Goal: Understand process/instructions: Learn how to perform a task or action

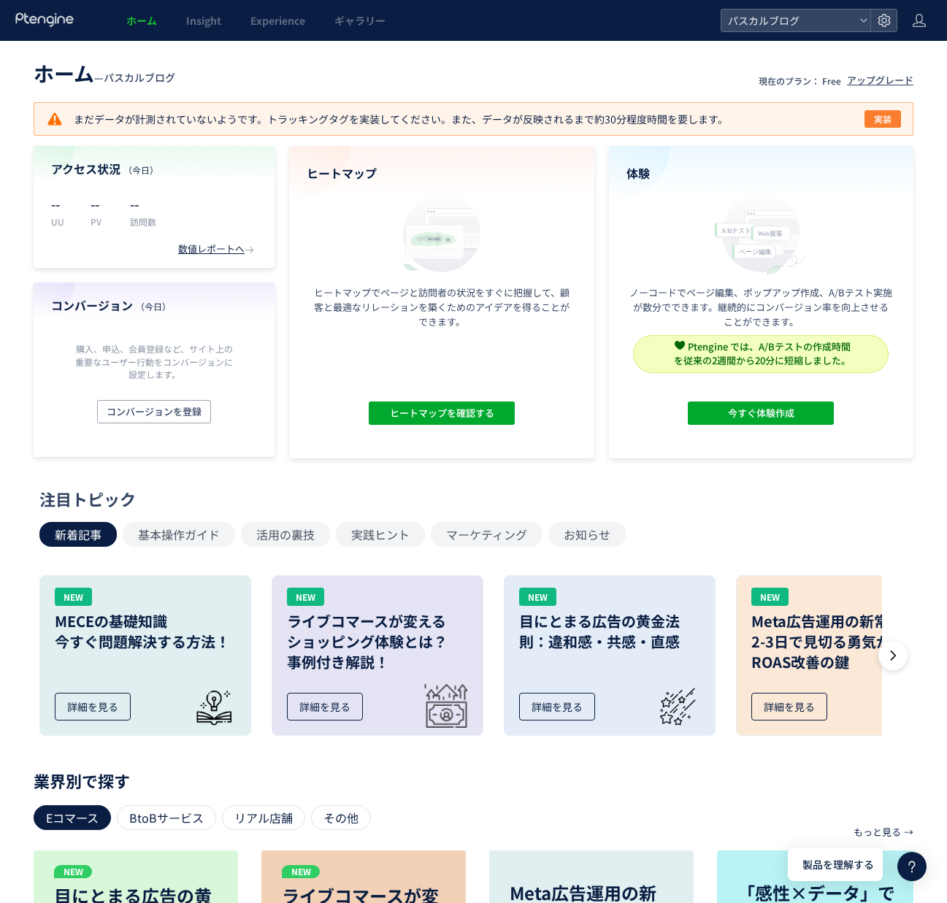
click at [871, 122] on button "実装" at bounding box center [882, 119] width 36 height 18
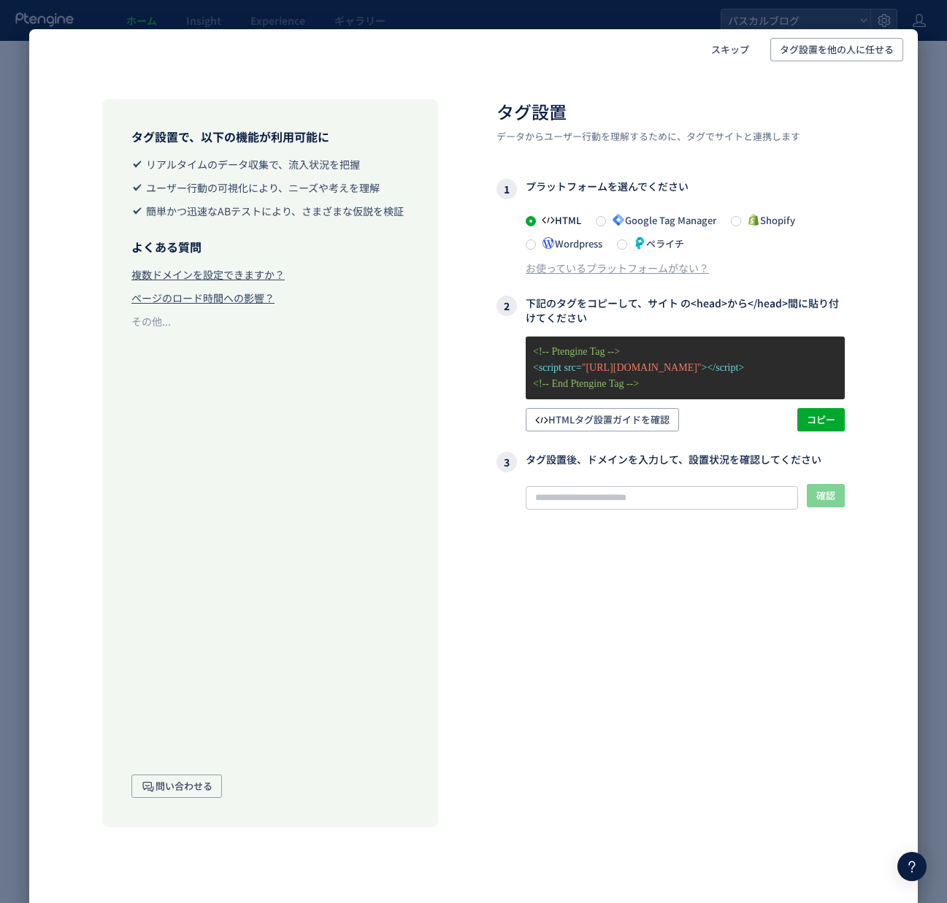
click at [685, 14] on div "スキップ タグ設置を他の人に任せる タグ設置で、以下の機能が利用可能に リアルタイムのデータ収集で、流入状況を把握 ユーザー行動の可視化により、ニーズや考えを…" at bounding box center [473, 451] width 947 height 903
click at [721, 50] on span "スキップ" at bounding box center [730, 49] width 38 height 23
